Goal: Communication & Community: Answer question/provide support

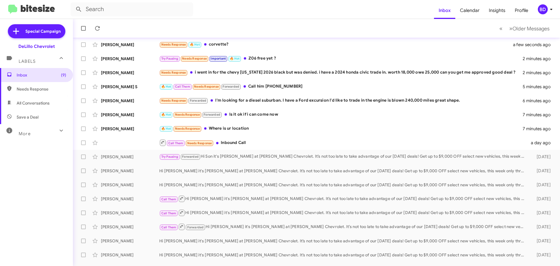
scroll to position [73, 0]
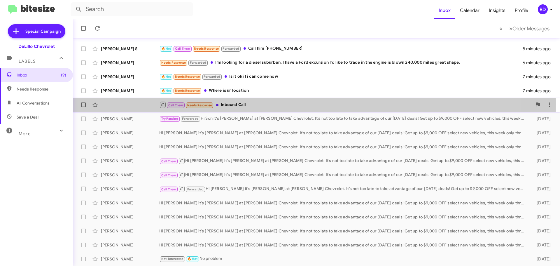
click at [242, 102] on div "Call Them Needs Response Inbound Call" at bounding box center [345, 104] width 372 height 7
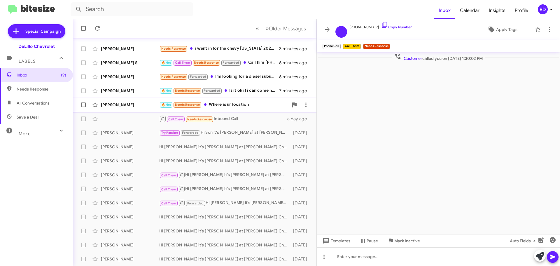
click at [235, 103] on div "🔥 Hot Needs Response Where is ur location" at bounding box center [223, 104] width 129 height 7
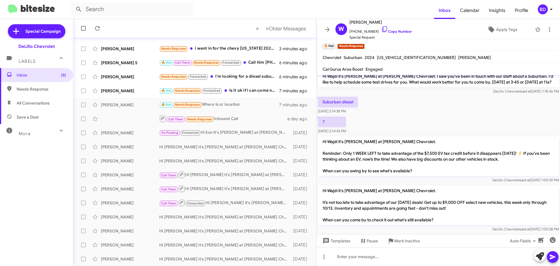
scroll to position [89, 0]
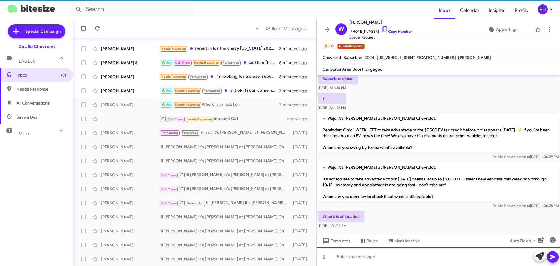
click at [372, 256] on div at bounding box center [438, 256] width 243 height 19
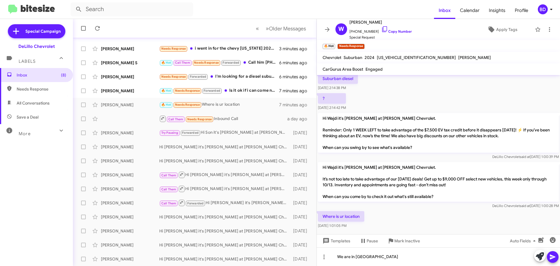
click at [551, 254] on icon at bounding box center [552, 256] width 7 height 7
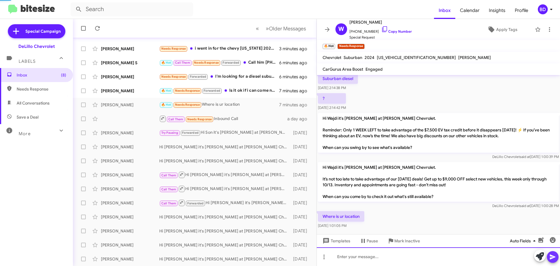
scroll to position [0, 0]
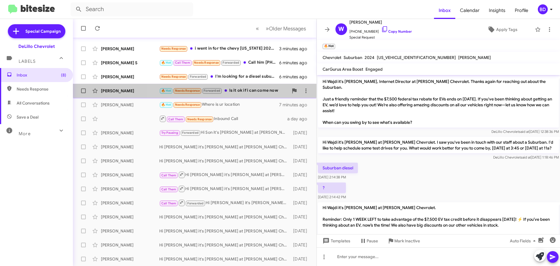
click at [239, 91] on div "🔥 Hot Needs Response Forwarded Is it ok if i can come now" at bounding box center [223, 90] width 129 height 7
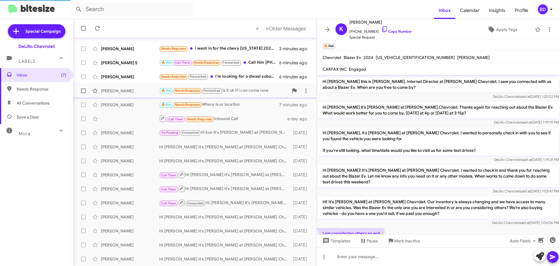
scroll to position [253, 0]
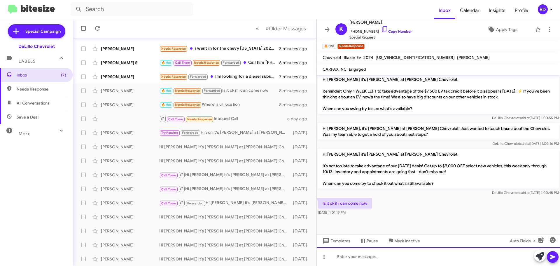
click at [374, 258] on div at bounding box center [438, 256] width 243 height 19
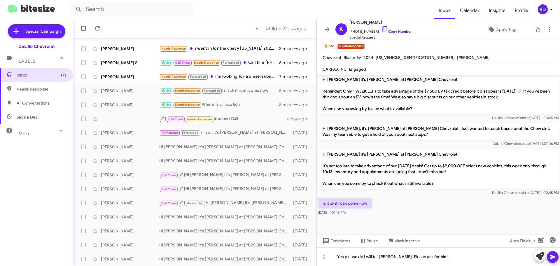
click at [555, 256] on icon at bounding box center [552, 256] width 6 height 5
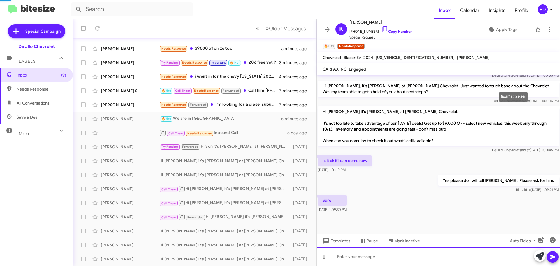
scroll to position [317, 0]
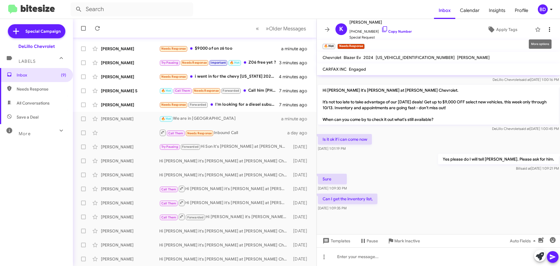
click at [546, 31] on icon at bounding box center [549, 29] width 7 height 7
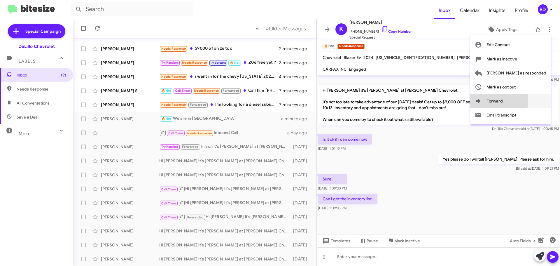
click at [481, 99] on icon at bounding box center [477, 100] width 7 height 7
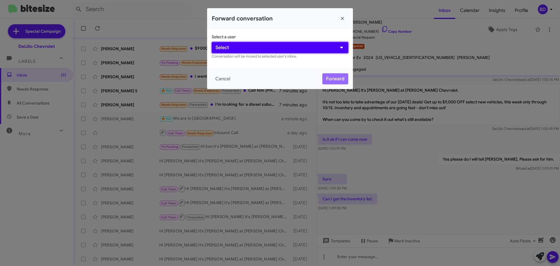
click at [248, 45] on button "Select" at bounding box center [280, 47] width 136 height 11
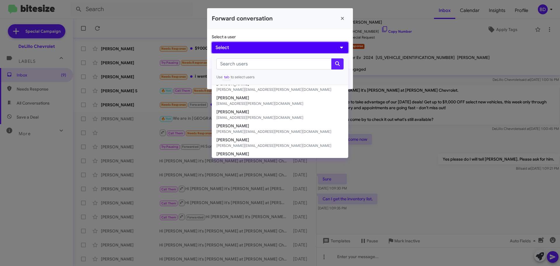
scroll to position [81, 0]
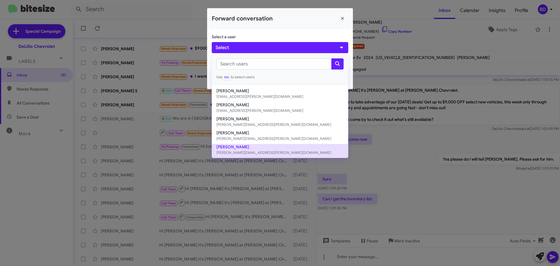
click at [235, 145] on button "Shawn Binkowski shawn@delillo.com" at bounding box center [280, 151] width 136 height 14
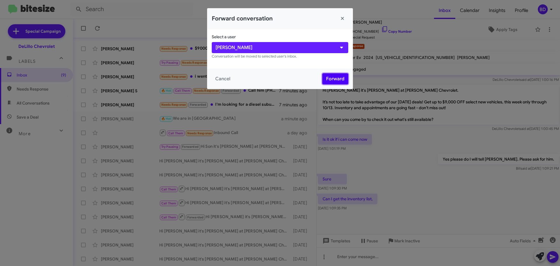
click at [334, 80] on button "Forward" at bounding box center [335, 78] width 26 height 11
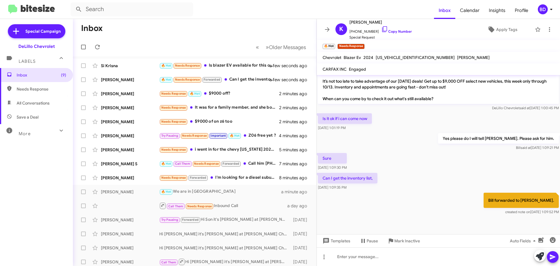
scroll to position [342, 0]
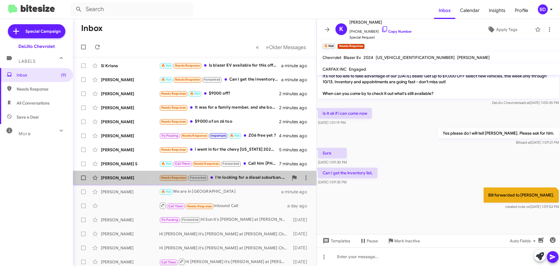
click at [253, 176] on div "Needs Response Forwarded I'm looking for a diesel suburban. I have a Ford excur…" at bounding box center [223, 177] width 129 height 7
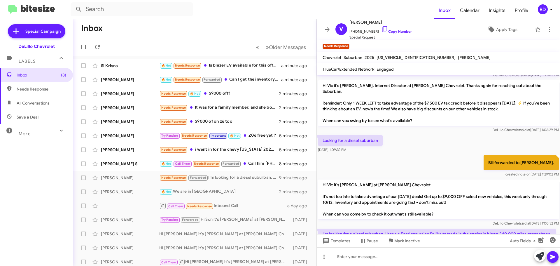
scroll to position [98, 0]
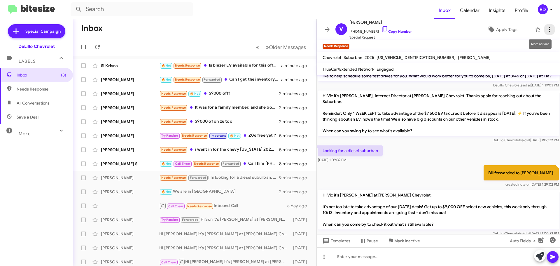
click at [546, 29] on icon at bounding box center [549, 29] width 7 height 7
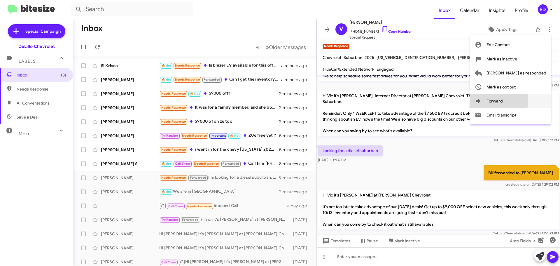
click at [480, 101] on icon at bounding box center [478, 101] width 5 height 4
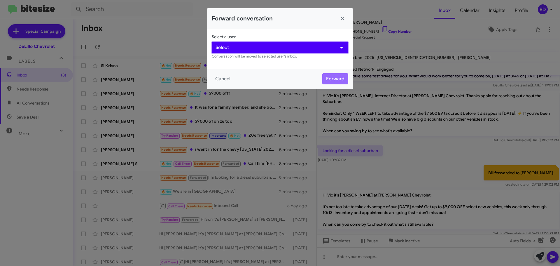
click at [279, 47] on button "Select" at bounding box center [280, 47] width 136 height 11
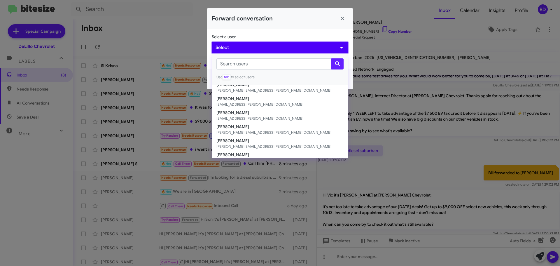
scroll to position [81, 0]
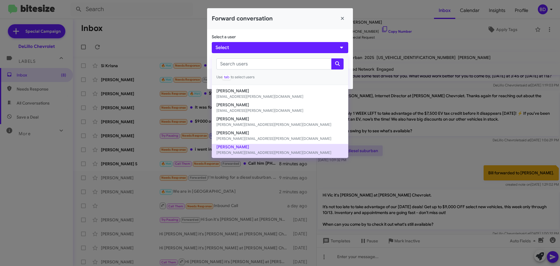
click at [244, 147] on button "Shawn Binkowski shawn@delillo.com" at bounding box center [280, 151] width 136 height 14
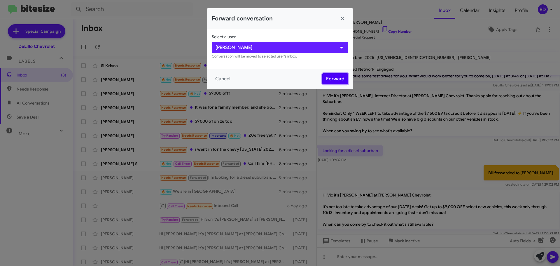
click at [331, 77] on button "Forward" at bounding box center [335, 78] width 26 height 11
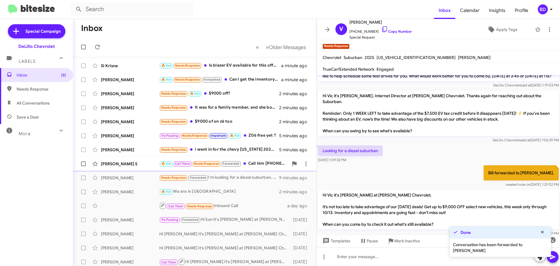
click at [258, 161] on div "🔥 Hot Call Them Needs Response Forwarded Call him +19728144304" at bounding box center [223, 163] width 129 height 7
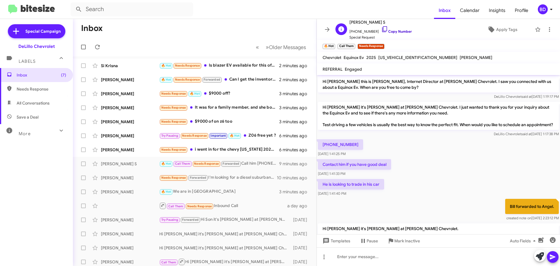
click at [381, 29] on icon at bounding box center [384, 29] width 7 height 7
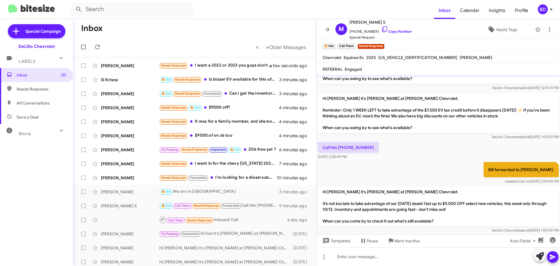
scroll to position [228, 0]
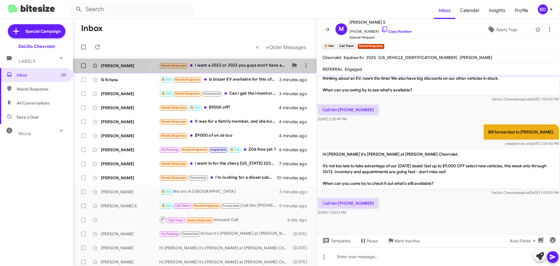
click at [241, 64] on div "Needs Response I want a 2022 or 2023 you guys don't have anything that year" at bounding box center [223, 65] width 129 height 7
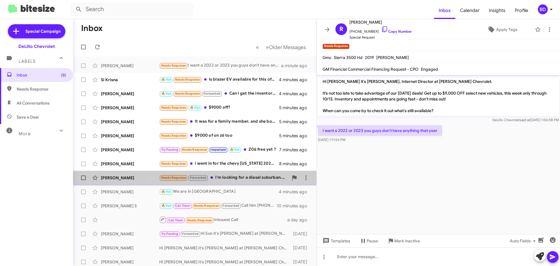
click at [237, 177] on div "Needs Response Forwarded I'm looking for a diesel suburban. I have a Ford excur…" at bounding box center [223, 177] width 129 height 7
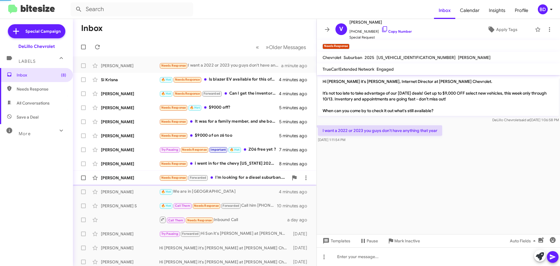
scroll to position [153, 0]
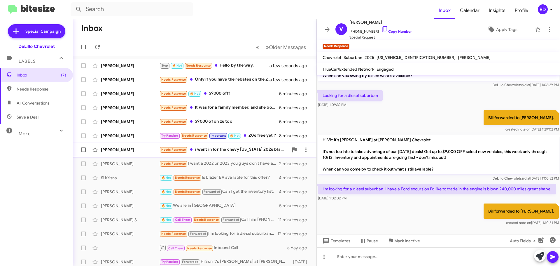
click at [245, 147] on div "Needs Response i went in for the chevy colorado 2026 black but was denied. i ha…" at bounding box center [223, 149] width 129 height 7
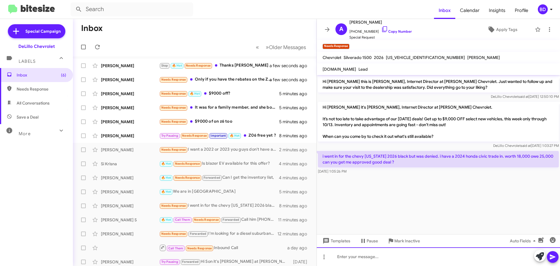
click at [358, 258] on div at bounding box center [438, 256] width 243 height 19
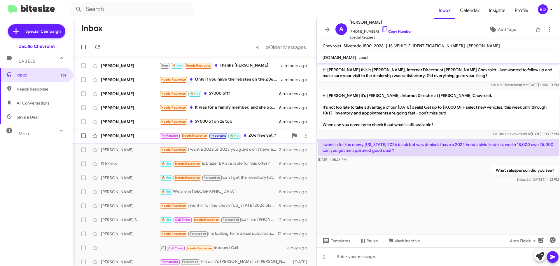
click at [257, 133] on div "Try Pausing Needs Response Important 🔥 Hot Z06 free yet ?" at bounding box center [223, 135] width 129 height 7
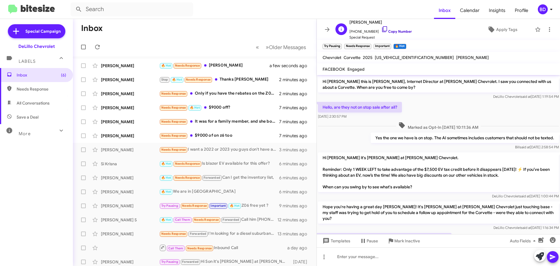
click at [388, 31] on link "Copy Number" at bounding box center [396, 31] width 31 height 4
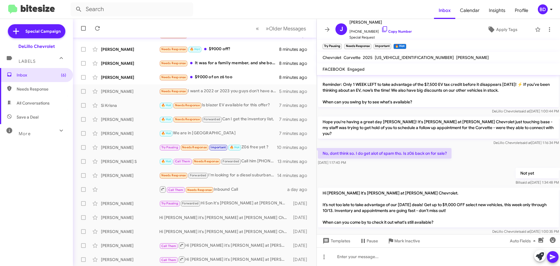
scroll to position [115, 0]
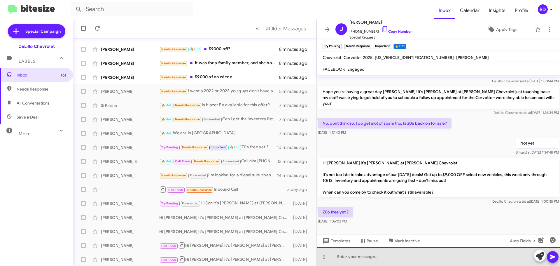
click at [353, 257] on div at bounding box center [438, 256] width 243 height 19
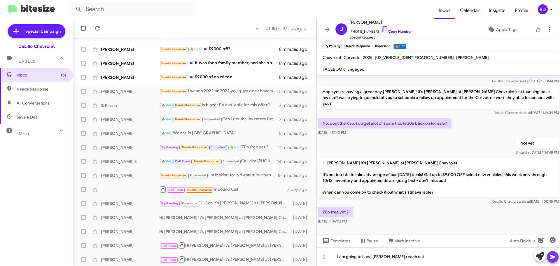
click at [550, 256] on icon at bounding box center [552, 256] width 6 height 5
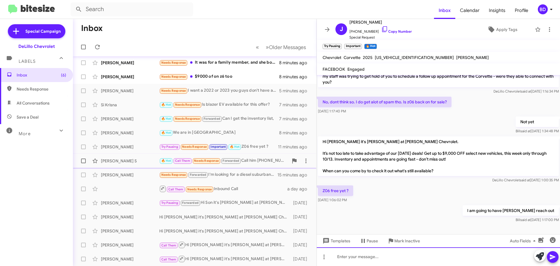
scroll to position [15, 0]
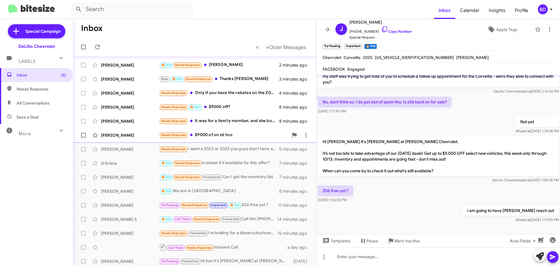
click at [216, 133] on div "Needs Response $9000 of on z6 too" at bounding box center [223, 134] width 129 height 7
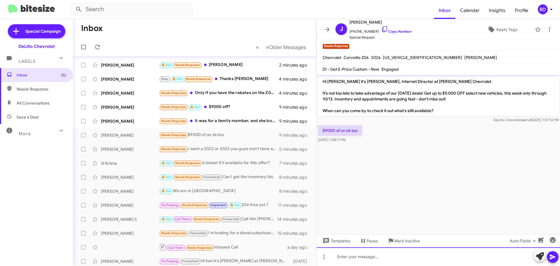
click at [365, 254] on div at bounding box center [438, 256] width 243 height 19
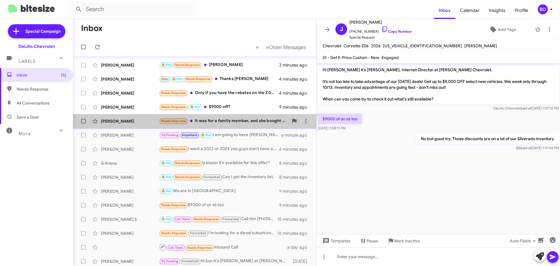
click at [235, 119] on div "Needs Response It was for a family member, and she bought a used car from a fri…" at bounding box center [223, 120] width 129 height 7
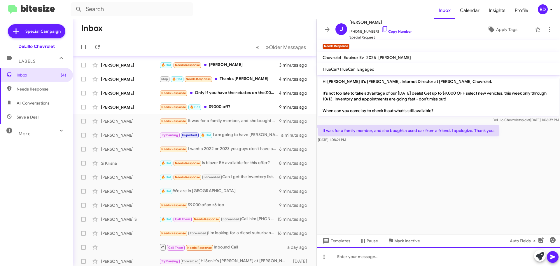
click at [365, 256] on div at bounding box center [438, 256] width 243 height 19
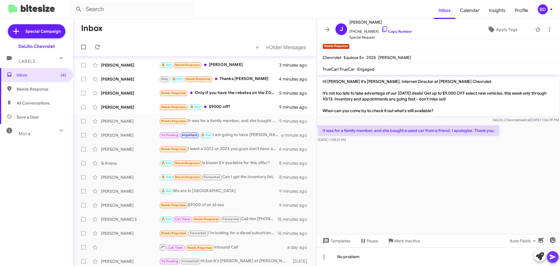
click at [551, 258] on icon at bounding box center [552, 256] width 6 height 5
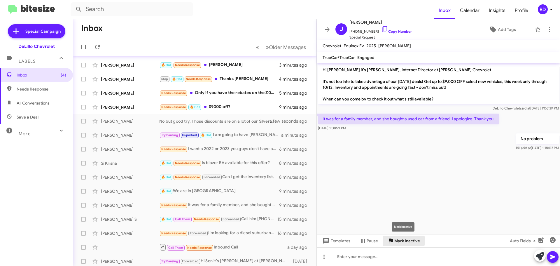
click at [402, 240] on span "Mark Inactive" at bounding box center [407, 240] width 26 height 10
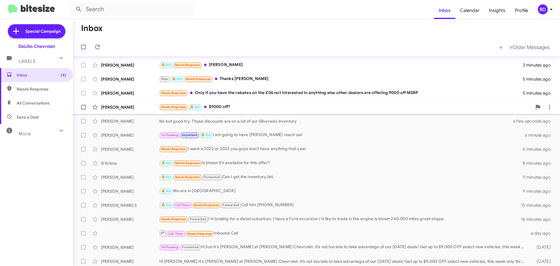
click at [229, 104] on div "Needs Response 🔥 Hot $9000 off?" at bounding box center [345, 106] width 372 height 7
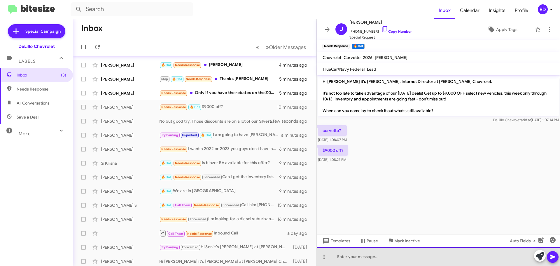
click at [356, 254] on div at bounding box center [438, 256] width 243 height 19
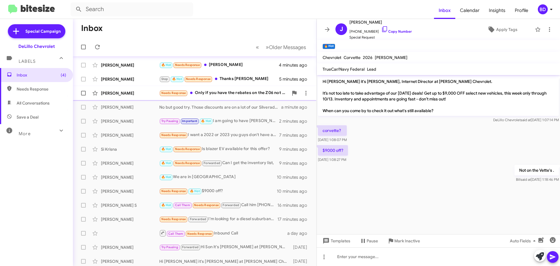
click at [231, 91] on div "Needs Response Only if you have the rebates on the Z06 not interested in anythi…" at bounding box center [223, 92] width 129 height 7
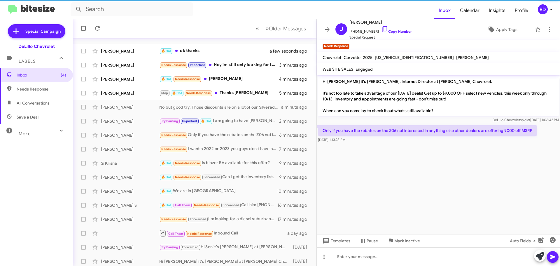
scroll to position [29, 0]
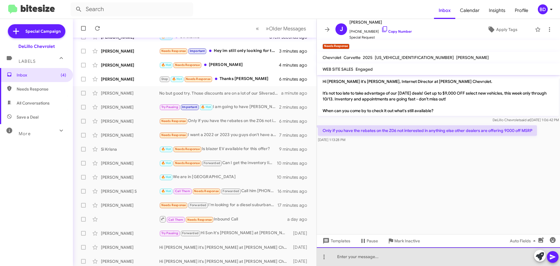
click at [362, 257] on div at bounding box center [438, 256] width 243 height 19
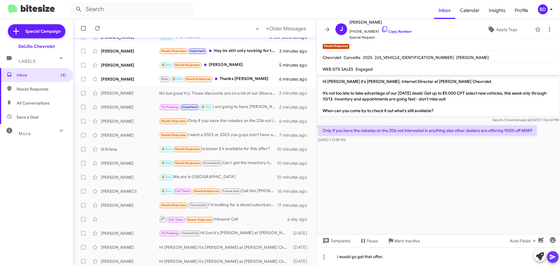
click at [550, 254] on icon at bounding box center [552, 256] width 7 height 7
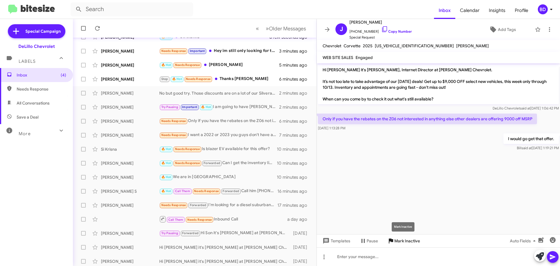
click at [402, 239] on span "Mark Inactive" at bounding box center [407, 240] width 26 height 10
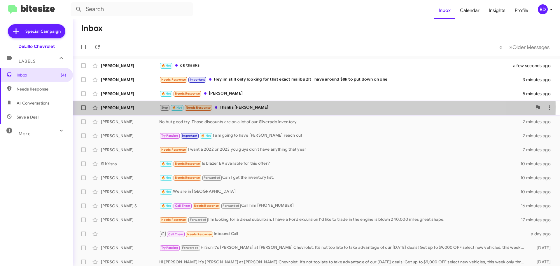
click at [234, 107] on div "Stop 🔥 Hot Needs Response Thanks Bill" at bounding box center [345, 107] width 372 height 7
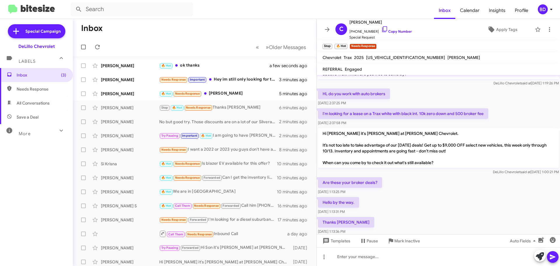
scroll to position [25, 0]
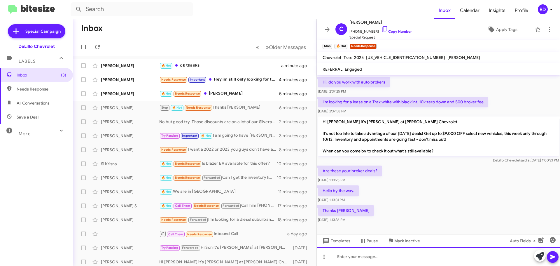
click at [352, 253] on div at bounding box center [438, 256] width 243 height 19
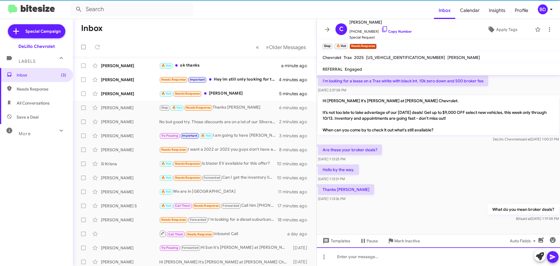
scroll to position [46, 0]
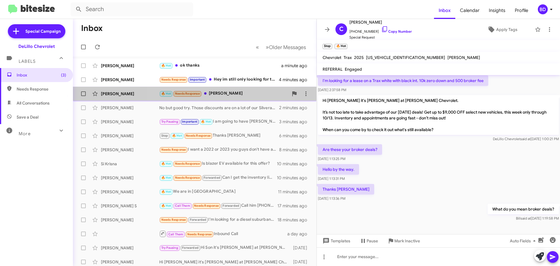
click at [225, 93] on div "🔥 Hot Needs Response david gonzales" at bounding box center [223, 93] width 129 height 7
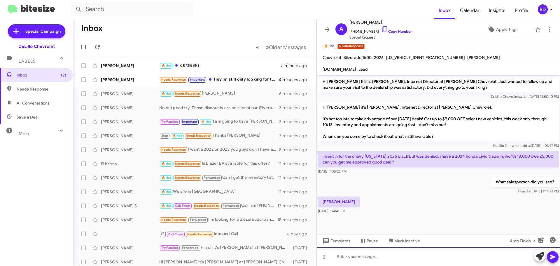
click at [361, 256] on div at bounding box center [438, 256] width 243 height 19
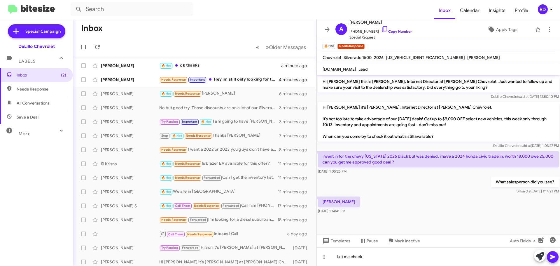
click at [551, 255] on icon at bounding box center [552, 256] width 7 height 7
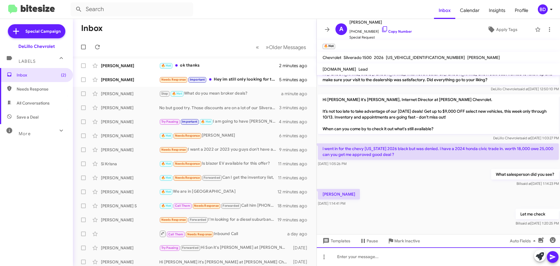
scroll to position [10, 0]
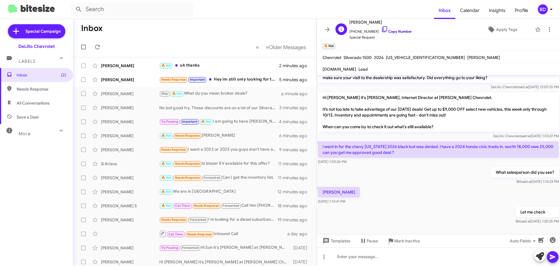
click at [394, 31] on link "Copy Number" at bounding box center [396, 31] width 31 height 4
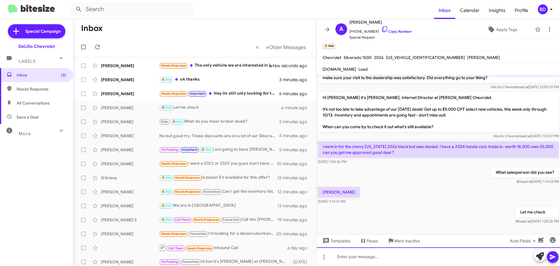
click at [357, 256] on div at bounding box center [438, 256] width 243 height 19
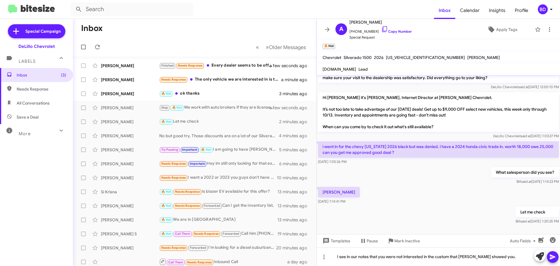
click at [552, 257] on icon at bounding box center [552, 256] width 6 height 5
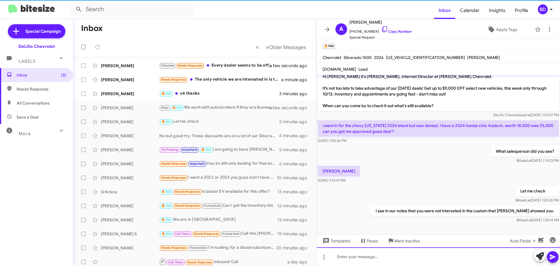
scroll to position [31, 0]
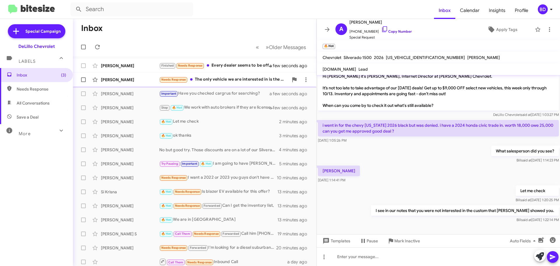
click at [219, 78] on div "Needs Response The only vehicle we are interested in is the Trax Activ. Also in…" at bounding box center [223, 79] width 129 height 7
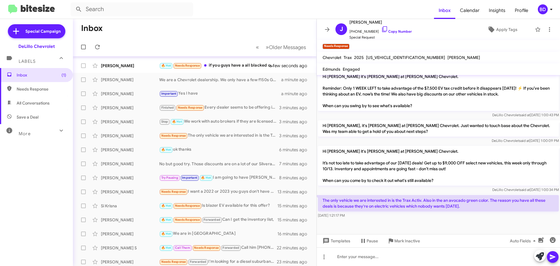
scroll to position [29, 0]
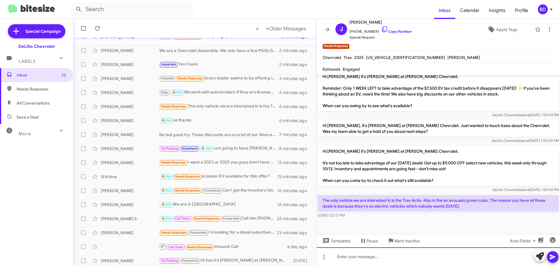
click at [367, 255] on div at bounding box center [438, 256] width 243 height 19
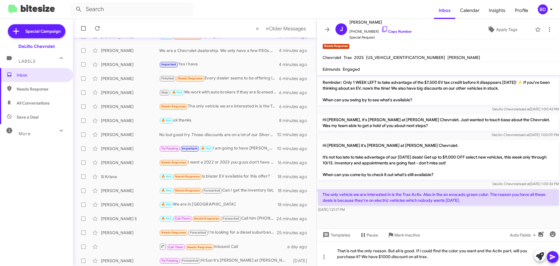
click at [554, 255] on icon at bounding box center [552, 256] width 7 height 7
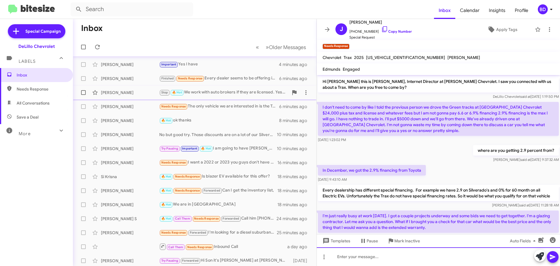
scroll to position [0, 0]
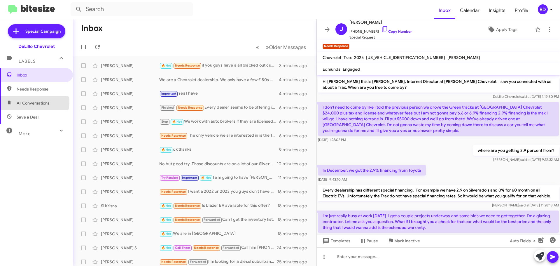
click at [29, 102] on span "All Conversations" at bounding box center [33, 103] width 33 height 6
type input "in:all-conversations"
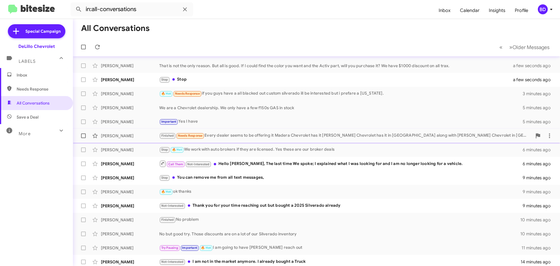
scroll to position [73, 0]
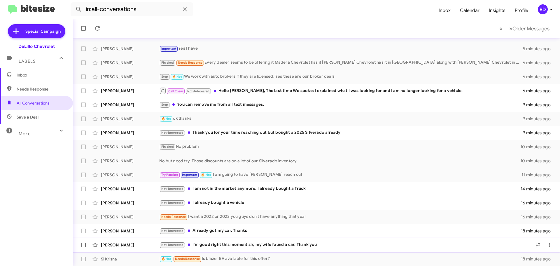
click at [254, 245] on div "Not-Interested I'm good right this moment sir, my wife found a car. Thank you" at bounding box center [345, 244] width 372 height 7
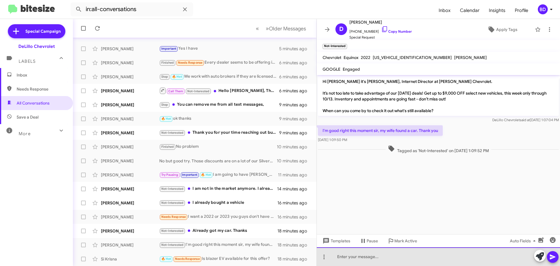
click at [361, 255] on div at bounding box center [438, 256] width 243 height 19
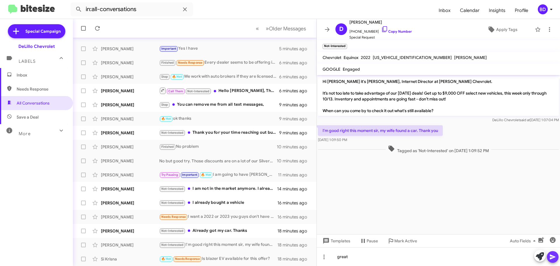
click at [555, 257] on icon at bounding box center [552, 256] width 7 height 7
click at [214, 230] on div "Not-Interested Already got my car. Thanks" at bounding box center [223, 230] width 129 height 7
click at [204, 201] on div "Not-Interested I already bought a vehicle" at bounding box center [223, 202] width 129 height 7
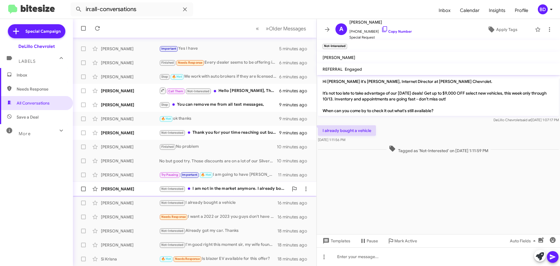
click at [237, 188] on div "Not-Interested I am not in the market anymore. I already bought a Truck" at bounding box center [223, 188] width 129 height 7
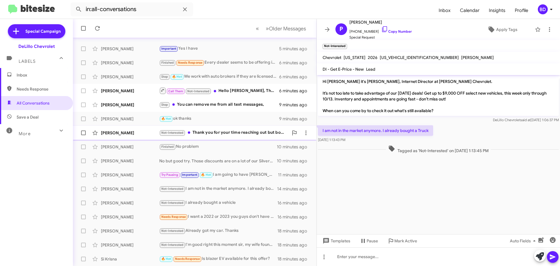
click at [246, 132] on div "Not-Interested Thank you for your time reaching out but bought a 2025 Silverado…" at bounding box center [223, 132] width 129 height 7
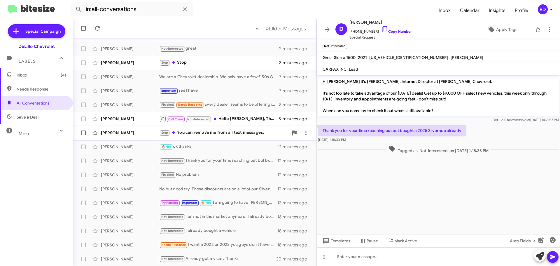
click at [208, 133] on div "Stop You can remove me from all text messages," at bounding box center [223, 132] width 129 height 7
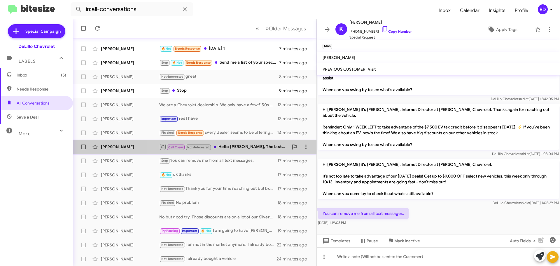
click at [249, 145] on div "Call Them Not-Interested Hello Bill, The last time We spoke; I explained what I…" at bounding box center [223, 146] width 129 height 7
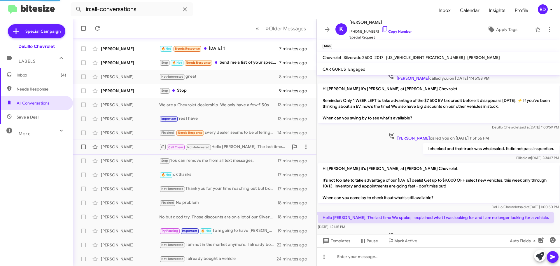
scroll to position [183, 0]
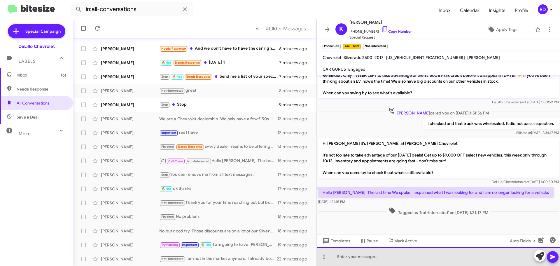
click at [362, 256] on div at bounding box center [438, 256] width 243 height 19
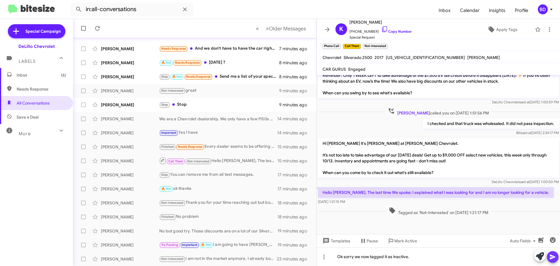
click at [550, 256] on icon at bounding box center [552, 256] width 6 height 5
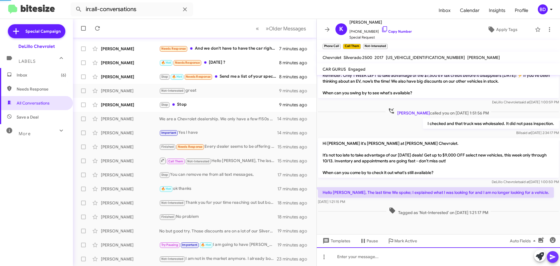
scroll to position [0, 0]
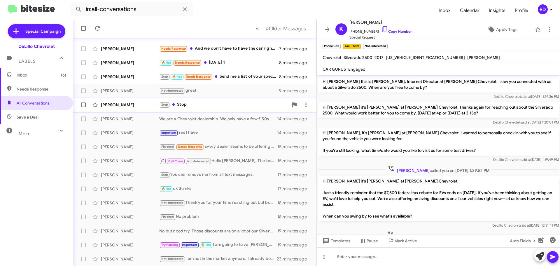
click at [183, 100] on div "Munro Harper Stop Stop 9 minutes ago" at bounding box center [195, 105] width 234 height 12
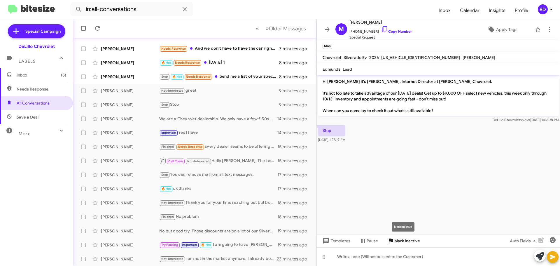
click at [407, 242] on span "Mark Inactive" at bounding box center [407, 240] width 26 height 10
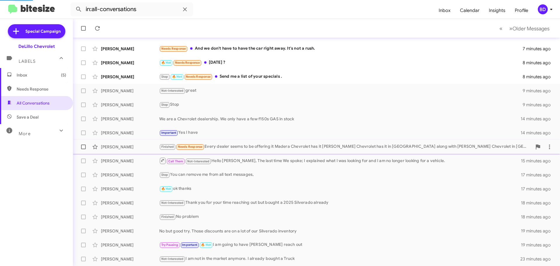
scroll to position [59, 0]
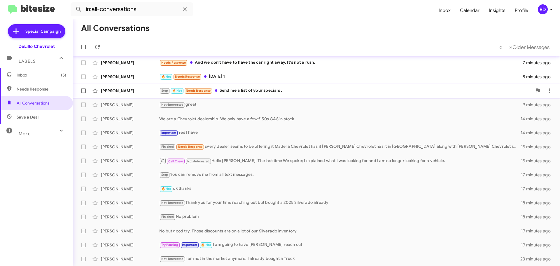
click at [256, 87] on div "Stop 🔥 Hot Needs Response Send me a list of your specials ." at bounding box center [345, 90] width 372 height 7
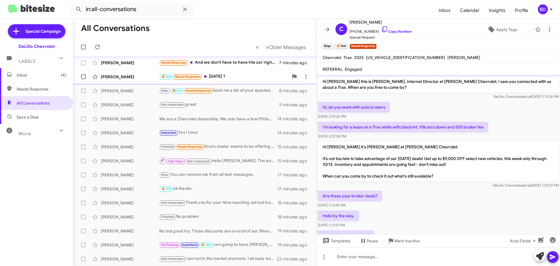
click at [217, 75] on div "🔥 Hot Needs Response Sunday ?" at bounding box center [223, 76] width 129 height 7
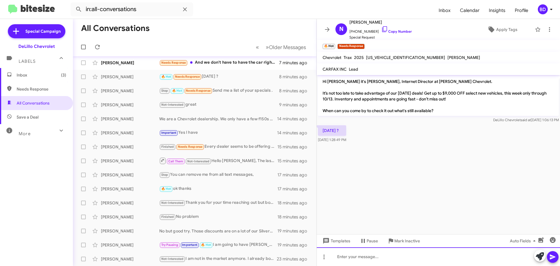
click at [365, 259] on div at bounding box center [438, 256] width 243 height 19
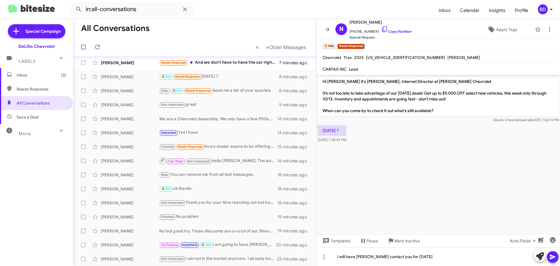
click at [551, 257] on icon at bounding box center [552, 256] width 7 height 7
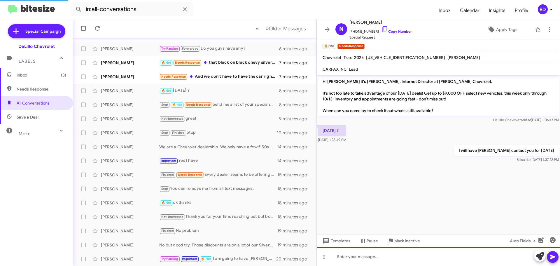
scroll to position [73, 0]
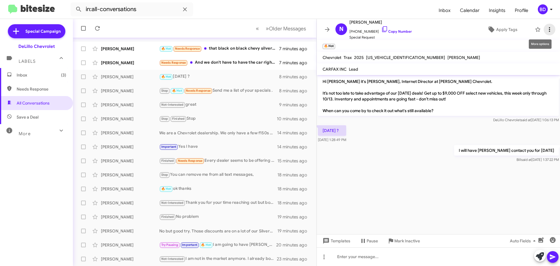
click at [549, 31] on icon at bounding box center [549, 29] width 1 height 5
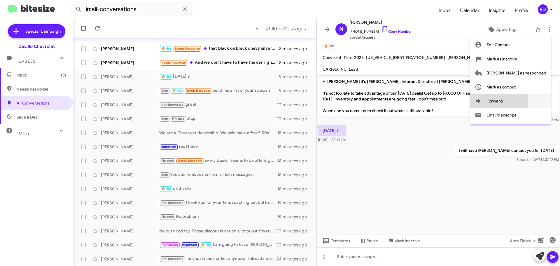
click at [480, 100] on icon at bounding box center [478, 101] width 5 height 4
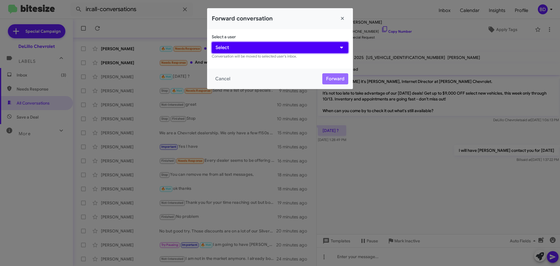
click at [256, 45] on button "Select" at bounding box center [280, 47] width 136 height 11
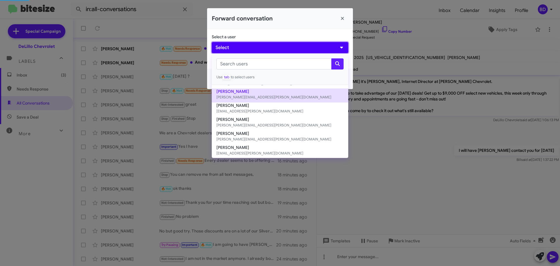
scroll to position [23, 0]
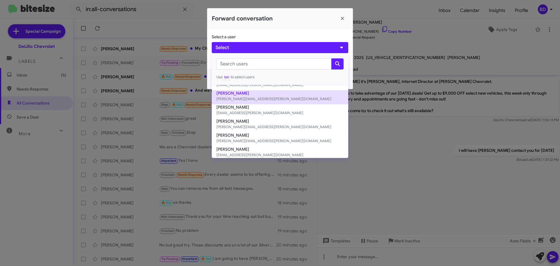
click at [229, 92] on button "David Gonzales david@delillo.com" at bounding box center [280, 97] width 136 height 14
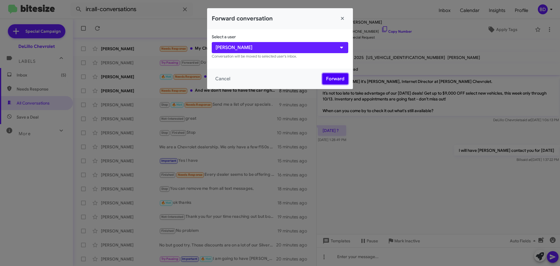
click at [327, 78] on button "Forward" at bounding box center [335, 78] width 26 height 11
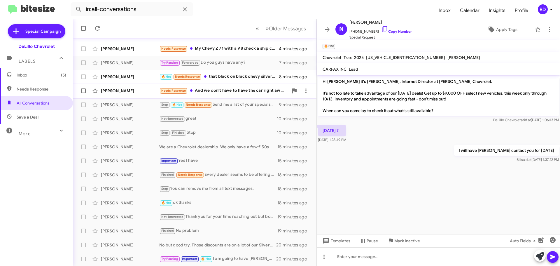
click at [240, 90] on div "Needs Response And we don't have to have the car right away. It's not a rush." at bounding box center [223, 90] width 129 height 7
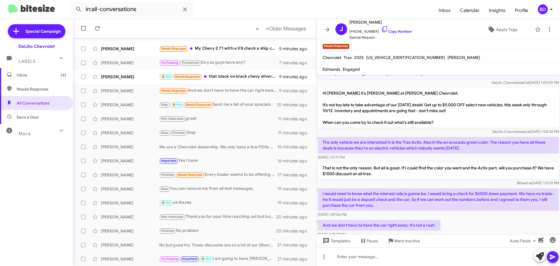
scroll to position [314, 0]
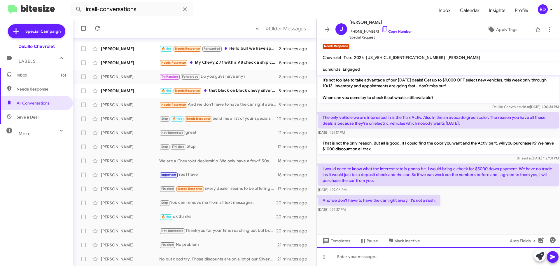
click at [353, 257] on div at bounding box center [438, 256] width 243 height 19
click at [479, 258] on div "great. I am going to have my fleet manager reach out to you. His name is Jihn H…" at bounding box center [438, 256] width 243 height 19
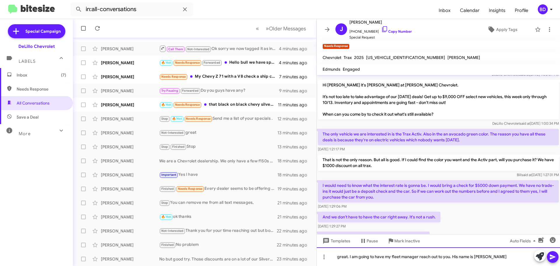
scroll to position [335, 0]
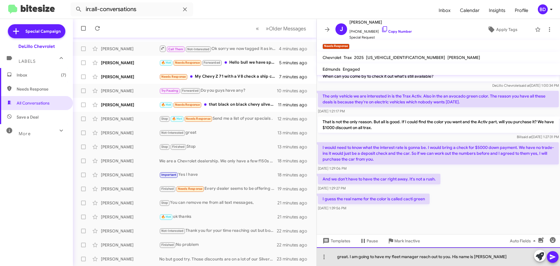
click at [490, 258] on div "great. I am going to have my fleet manager reach out to you. His name is John H…" at bounding box center [438, 256] width 243 height 19
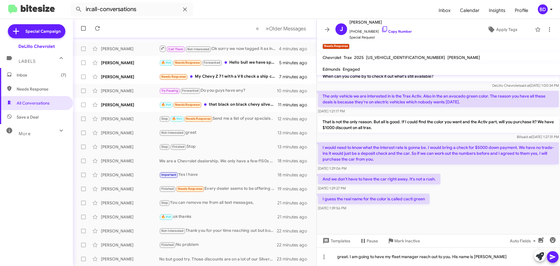
click at [505, 184] on div "And we don't have to have the car right away. It's not a rush. Oct 9, 2025, 1:2…" at bounding box center [438, 182] width 243 height 20
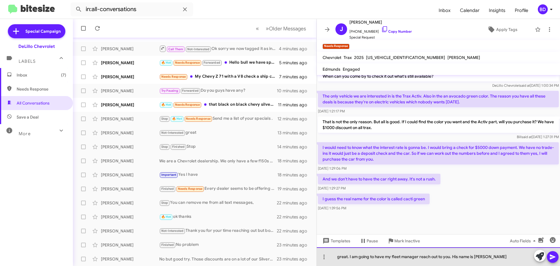
click at [497, 257] on div "great. I am going to have my fleet manager reach out to you. His name is John H…" at bounding box center [438, 256] width 243 height 19
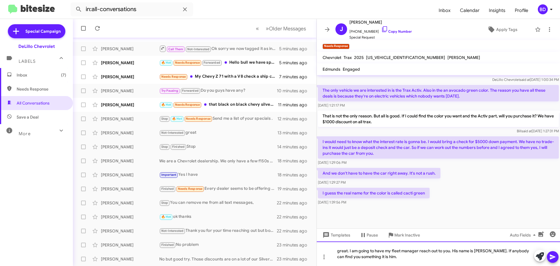
click at [380, 256] on div "great. I am going to have my fleet manager reach out to you. His name is John H…" at bounding box center [438, 253] width 243 height 24
click at [377, 255] on div "great. I am going to have my fleet manager reach out to you. His name is John H…" at bounding box center [438, 253] width 243 height 24
click at [379, 256] on div "great. I am going to have my fleet manager reach out to you. His name is John H…" at bounding box center [438, 253] width 243 height 24
click at [549, 256] on icon at bounding box center [552, 256] width 7 height 7
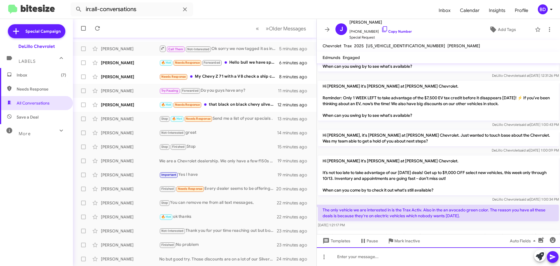
scroll to position [351, 0]
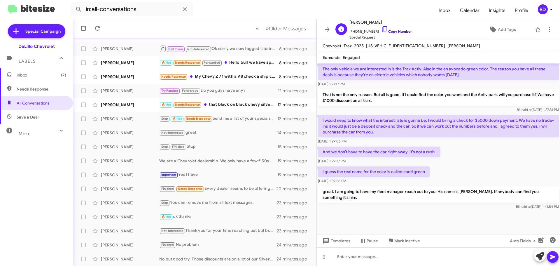
click at [387, 31] on link "Copy Number" at bounding box center [396, 31] width 31 height 4
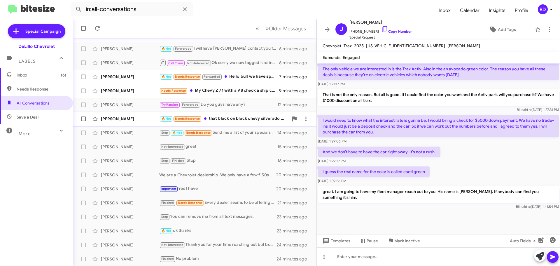
click at [233, 117] on div "🔥 Hot Needs Response that black on black chevy silverado would be good, can tou…" at bounding box center [223, 118] width 129 height 7
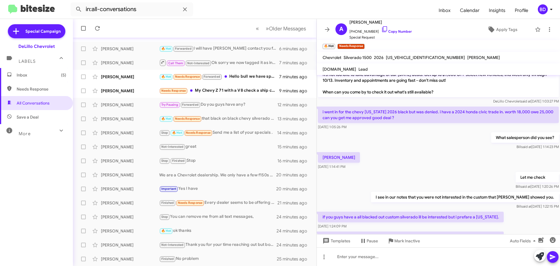
scroll to position [73, 0]
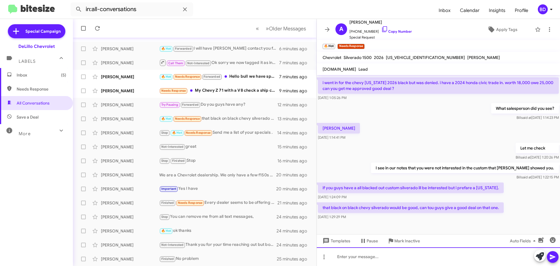
click at [368, 257] on div at bounding box center [438, 256] width 243 height 19
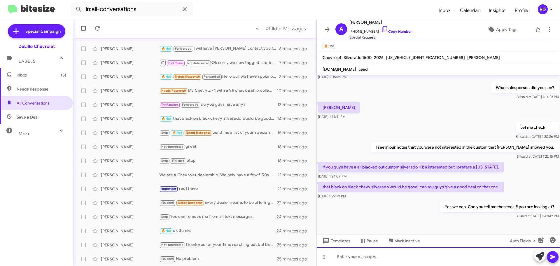
scroll to position [95, 0]
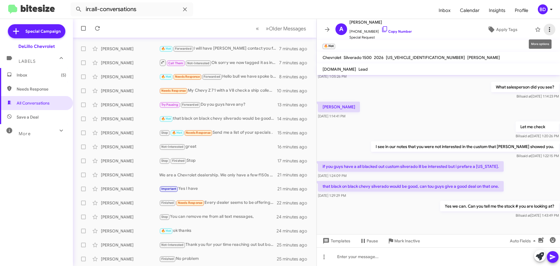
click at [546, 28] on icon at bounding box center [549, 29] width 7 height 7
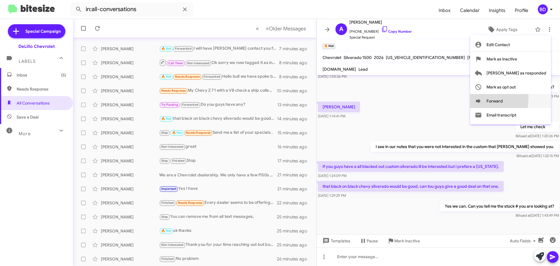
click at [481, 98] on icon at bounding box center [477, 100] width 7 height 7
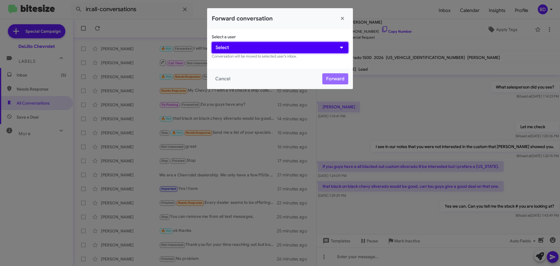
click at [239, 47] on button "Select" at bounding box center [280, 47] width 136 height 11
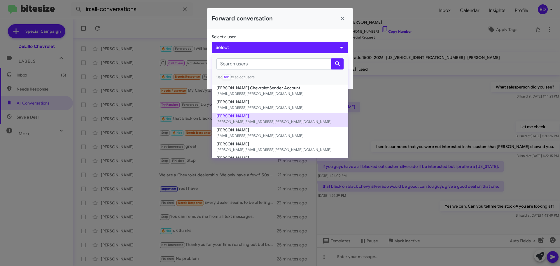
click at [247, 116] on button "David Gonzales david@delillo.com" at bounding box center [280, 120] width 136 height 14
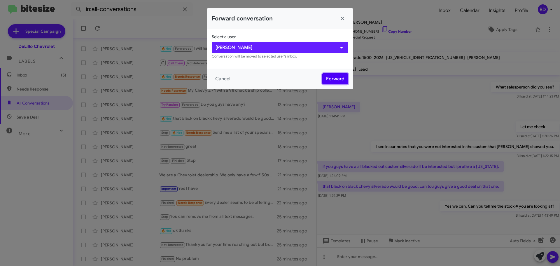
click at [332, 77] on button "Forward" at bounding box center [335, 78] width 26 height 11
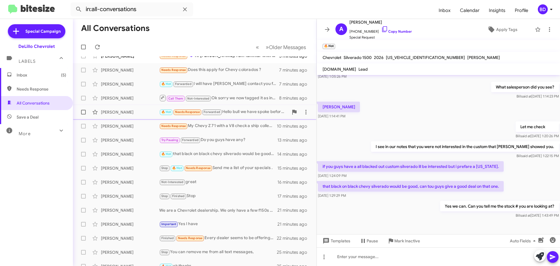
scroll to position [0, 0]
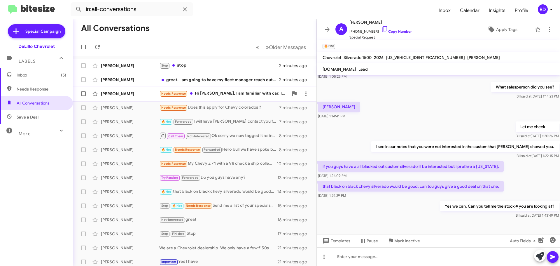
click at [124, 91] on div "[PERSON_NAME]" at bounding box center [130, 94] width 58 height 6
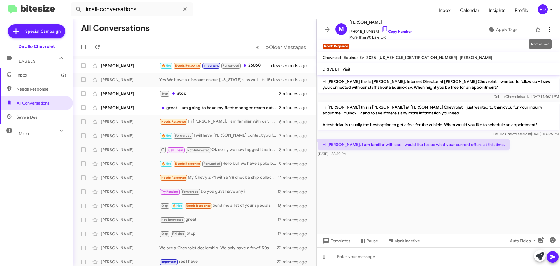
click at [546, 29] on icon at bounding box center [549, 29] width 7 height 7
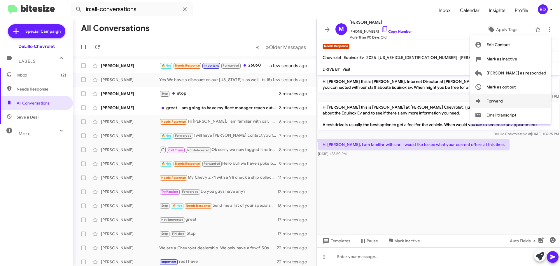
click at [481, 98] on icon at bounding box center [477, 100] width 7 height 7
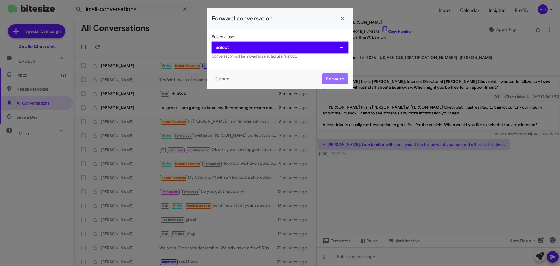
click at [253, 47] on button "Select" at bounding box center [280, 47] width 136 height 11
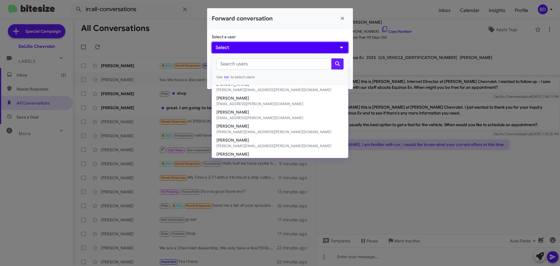
scroll to position [81, 0]
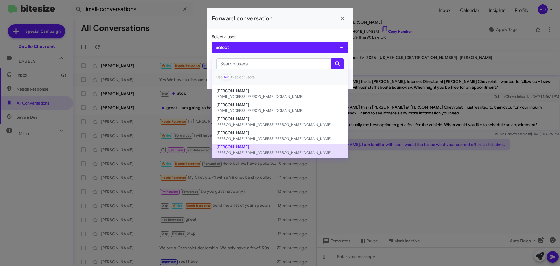
click at [244, 145] on button "Shawn Binkowski shawn@delillo.com" at bounding box center [280, 151] width 136 height 14
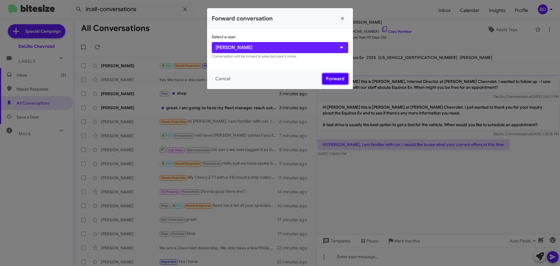
click at [332, 75] on button "Forward" at bounding box center [335, 78] width 26 height 11
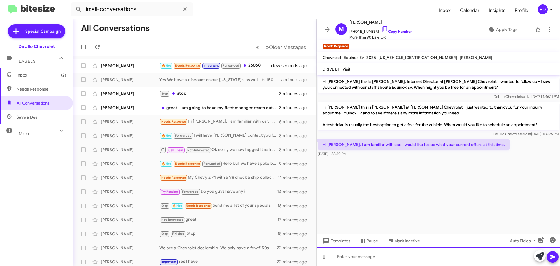
click at [354, 256] on div at bounding box center [438, 256] width 243 height 19
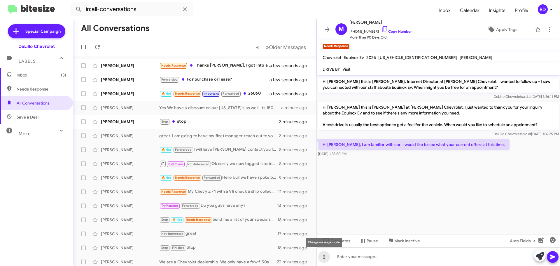
click at [324, 256] on icon at bounding box center [323, 256] width 1 height 5
click at [339, 238] on button "note" at bounding box center [336, 241] width 36 height 14
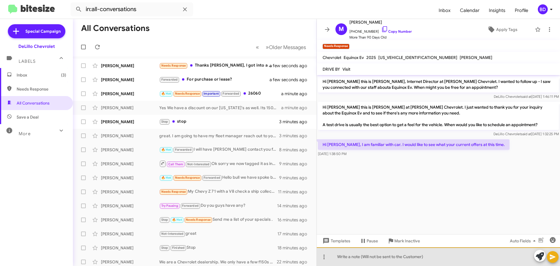
click at [376, 256] on div at bounding box center [438, 256] width 243 height 19
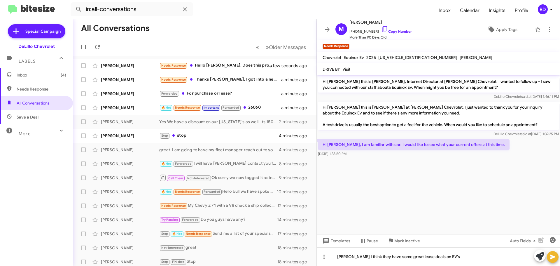
click at [554, 258] on icon at bounding box center [552, 256] width 7 height 7
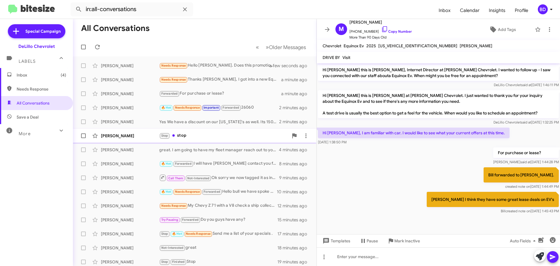
click at [186, 132] on div "Stop stop" at bounding box center [223, 135] width 129 height 7
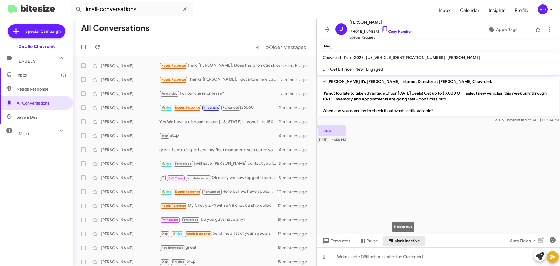
click at [412, 240] on span "Mark Inactive" at bounding box center [407, 240] width 26 height 10
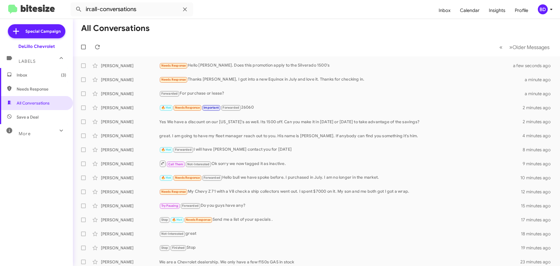
click at [17, 74] on span "Inbox (3)" at bounding box center [42, 75] width 50 height 6
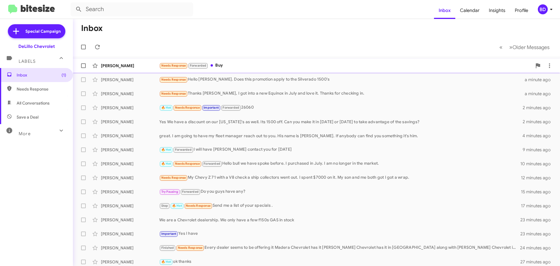
click at [217, 66] on div "Needs Response Forwarded Buy" at bounding box center [345, 65] width 372 height 7
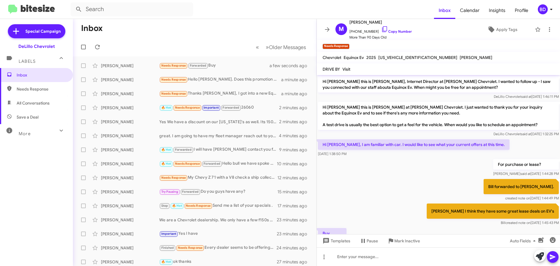
scroll to position [23, 0]
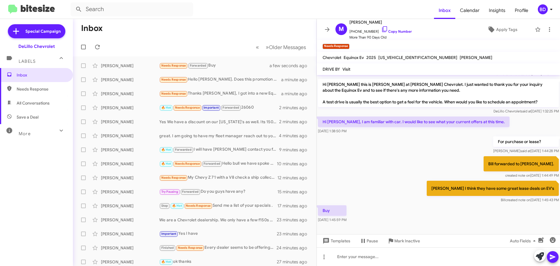
click at [391, 214] on div "Buy [DATE] 1:45:59 PM" at bounding box center [438, 214] width 243 height 20
click at [324, 259] on icon at bounding box center [323, 256] width 7 height 7
click at [341, 242] on button "note" at bounding box center [336, 241] width 36 height 14
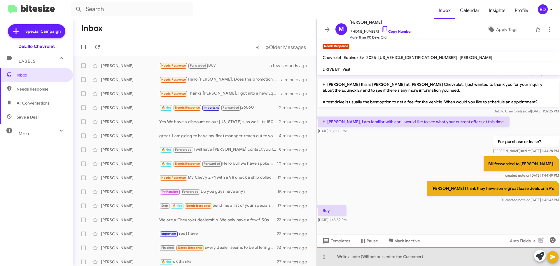
click at [351, 256] on div at bounding box center [438, 256] width 243 height 19
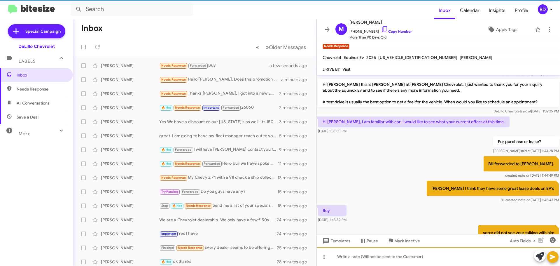
scroll to position [49, 0]
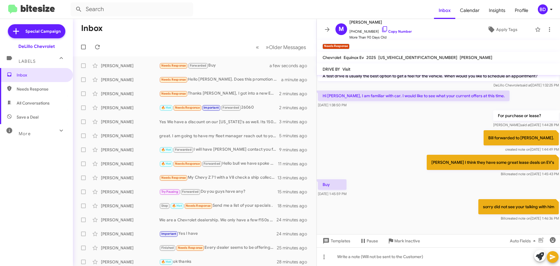
click at [36, 101] on span "All Conversations" at bounding box center [33, 103] width 33 height 6
type input "in:all-conversations"
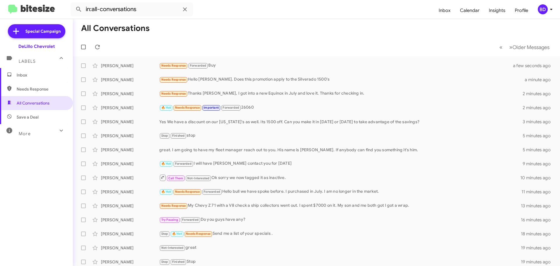
click at [22, 73] on span "Inbox" at bounding box center [42, 75] width 50 height 6
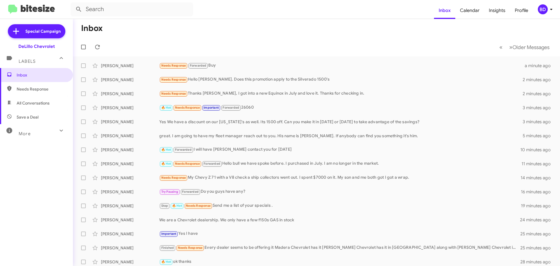
click at [37, 101] on span "All Conversations" at bounding box center [33, 103] width 33 height 6
type input "in:all-conversations"
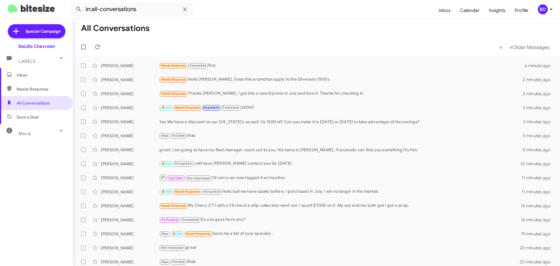
click at [28, 71] on span "Inbox" at bounding box center [36, 75] width 73 height 14
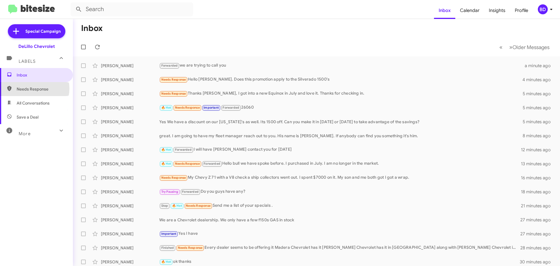
click at [33, 88] on span "Needs Response" at bounding box center [42, 89] width 50 height 6
type input "in:needs-response"
